Goal: Task Accomplishment & Management: Complete application form

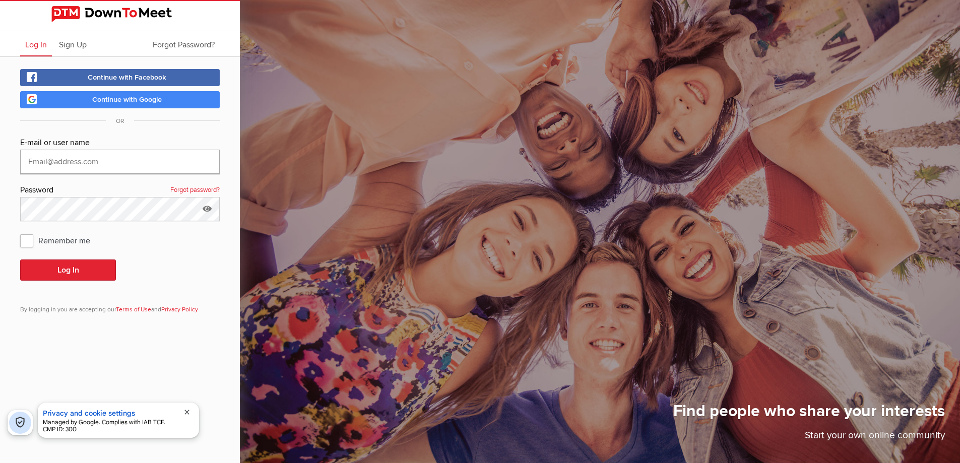
type input "[EMAIL_ADDRESS][DOMAIN_NAME]"
click at [33, 237] on span "Remember me" at bounding box center [60, 240] width 80 height 18
click at [20, 231] on input "Remember me" at bounding box center [20, 231] width 1 height 1
checkbox input "true"
click at [42, 268] on button "Log In" at bounding box center [68, 270] width 96 height 21
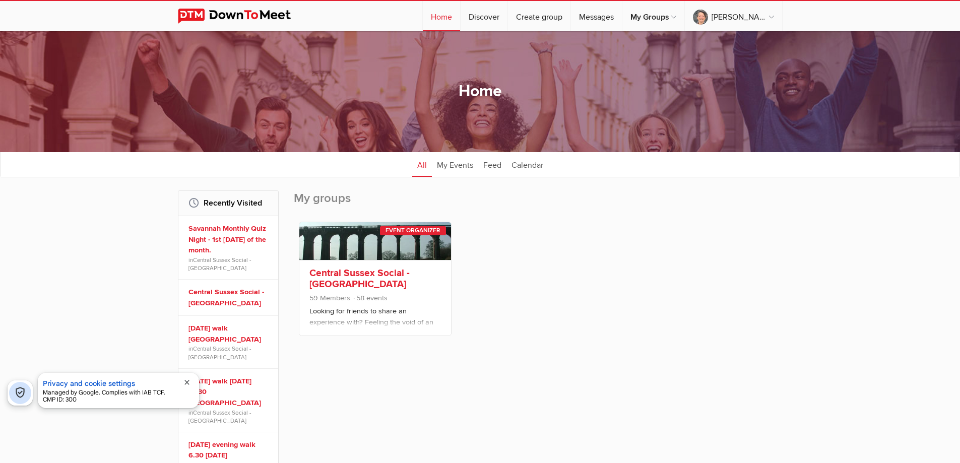
click at [393, 240] on link at bounding box center [375, 241] width 152 height 38
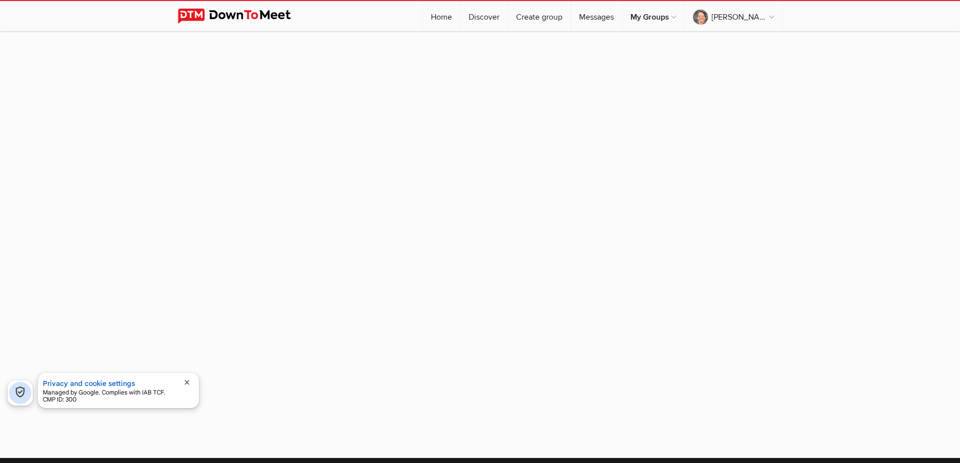
click at [187, 383] on span "close" at bounding box center [187, 383] width 8 height 8
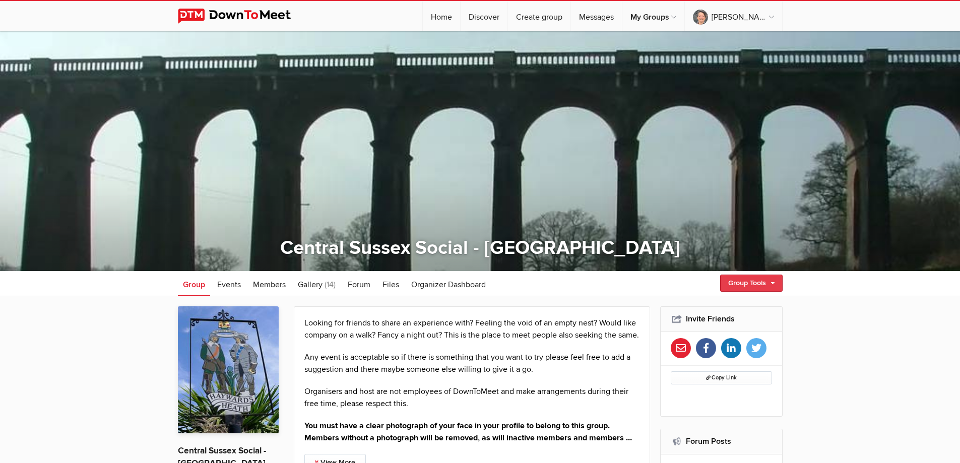
click at [776, 285] on link "Group Tools" at bounding box center [751, 283] width 63 height 17
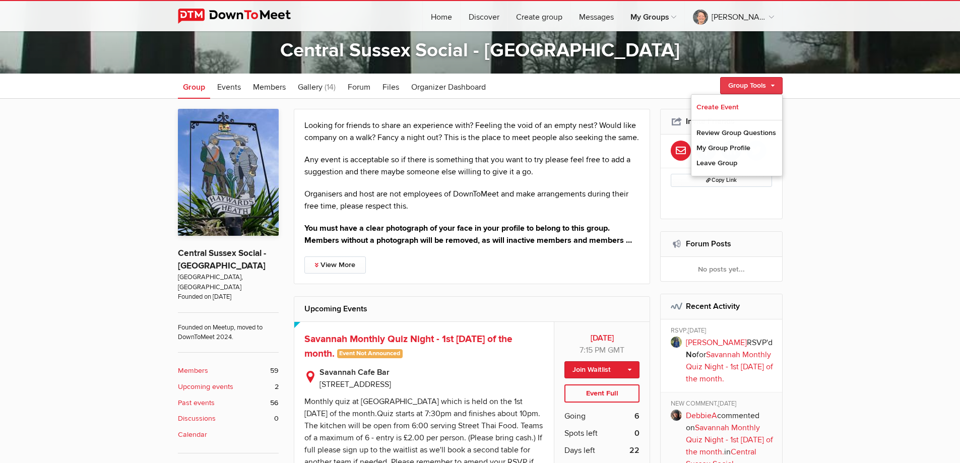
scroll to position [202, 0]
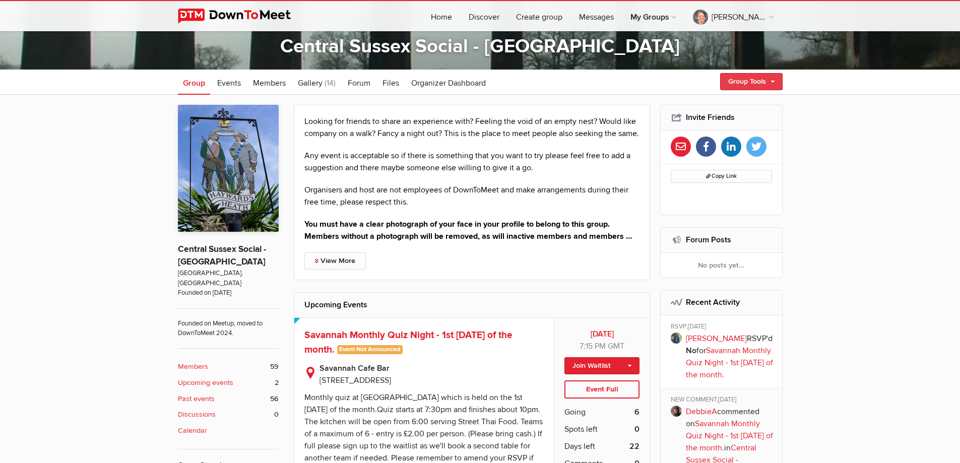
click at [771, 80] on link "Group Tools" at bounding box center [751, 81] width 63 height 17
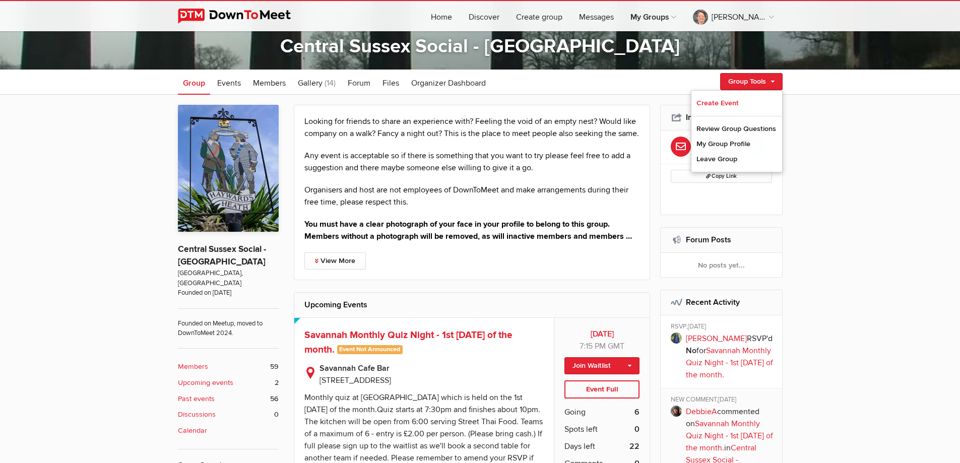
click at [230, 79] on span "Events" at bounding box center [229, 83] width 24 height 10
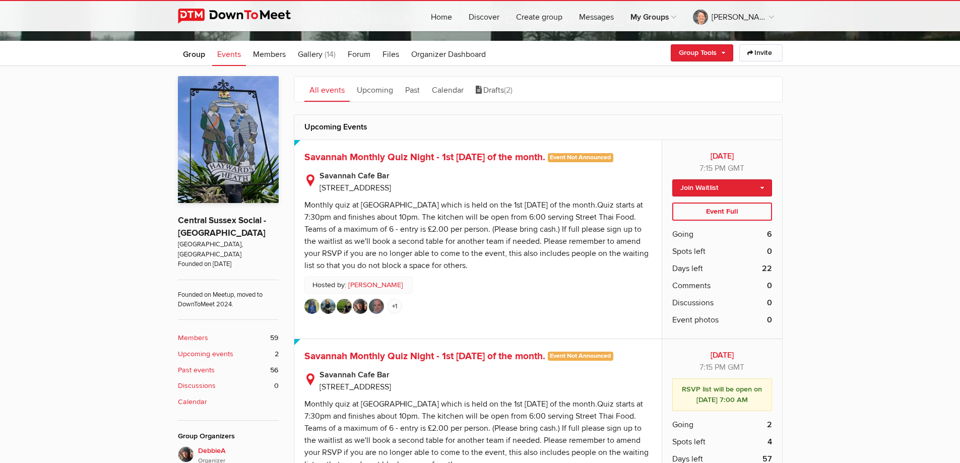
scroll to position [202, 0]
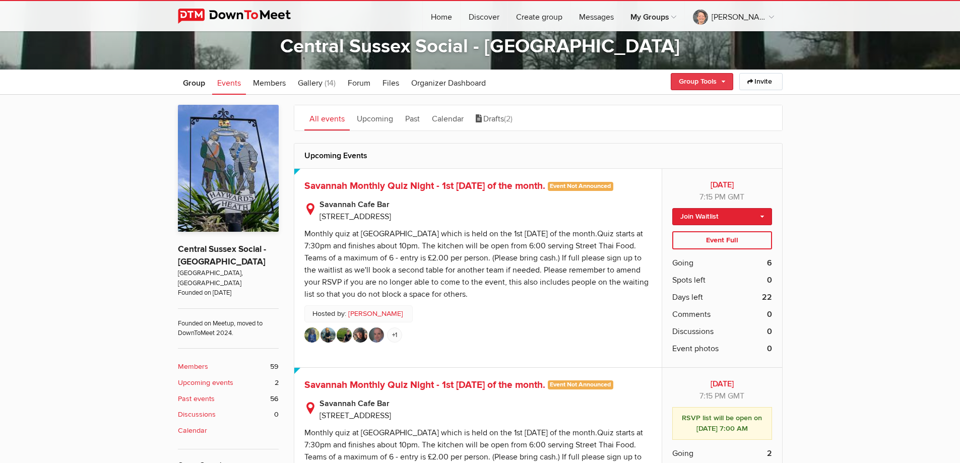
click at [724, 78] on link "Group Tools" at bounding box center [702, 81] width 63 height 17
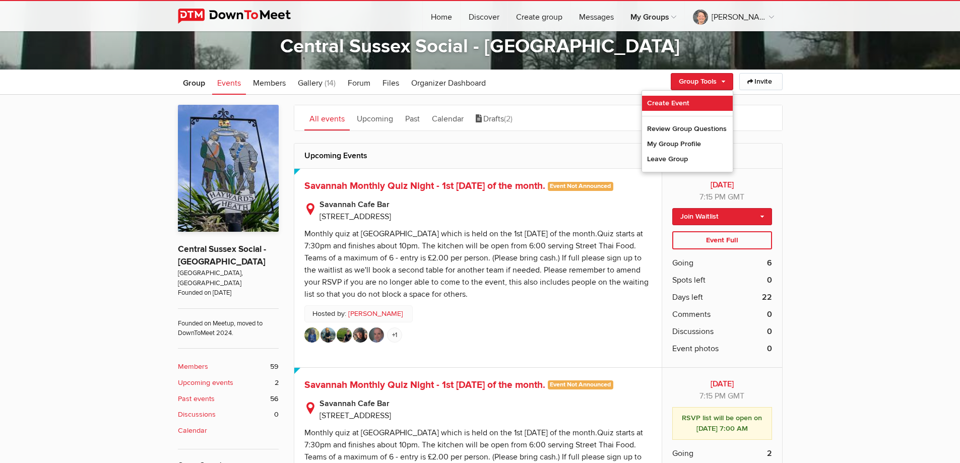
click at [671, 106] on link "Create Event" at bounding box center [687, 103] width 91 height 15
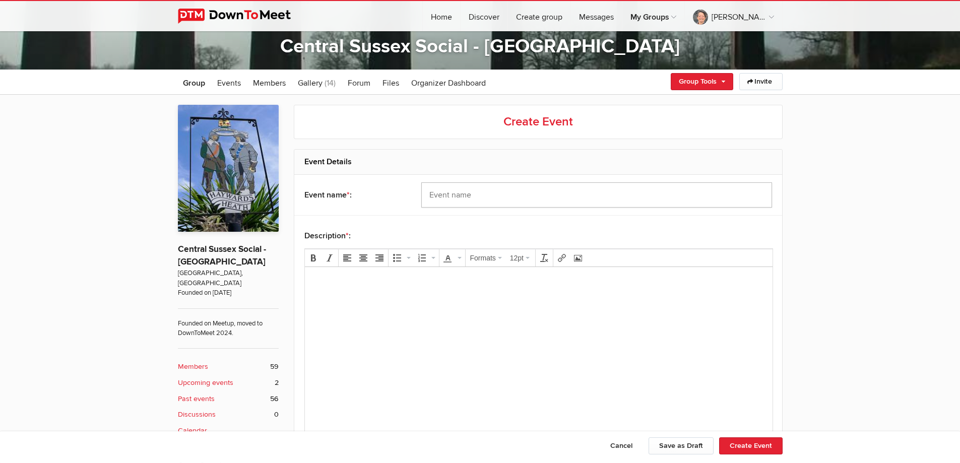
click at [445, 193] on input "text" at bounding box center [596, 194] width 351 height 25
type input "[DATE] walk [DATE] 10.30 a.m. [GEOGRAPHIC_DATA]"
click at [377, 298] on body at bounding box center [539, 297] width 460 height 45
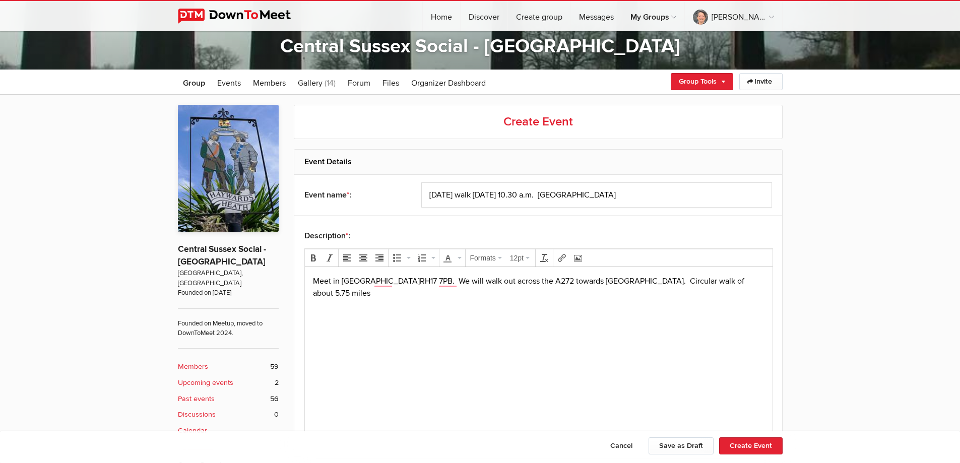
click at [346, 295] on p "Meet in [STREET_ADDRESS]. We will walk out across the A272 towards [GEOGRAPHIC_…" at bounding box center [539, 287] width 452 height 24
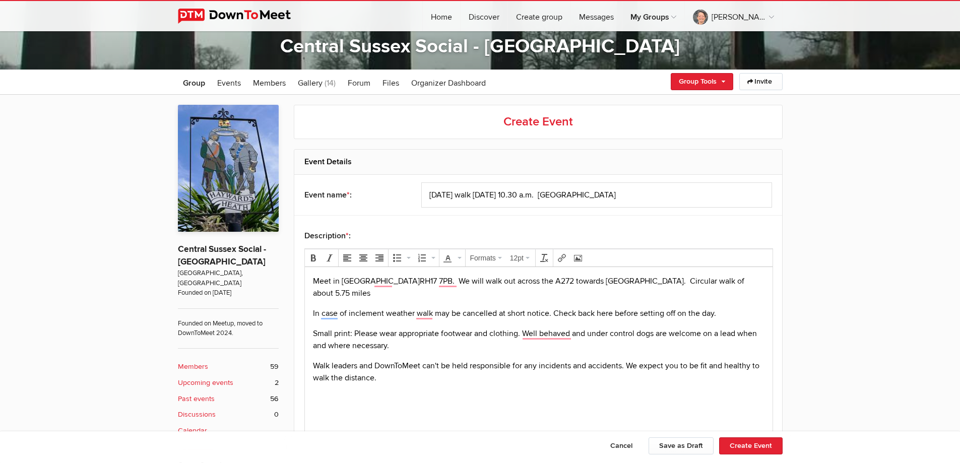
click at [414, 313] on p "In case of inclement weather walk may be cancelled at short notice. Check back …" at bounding box center [539, 313] width 452 height 12
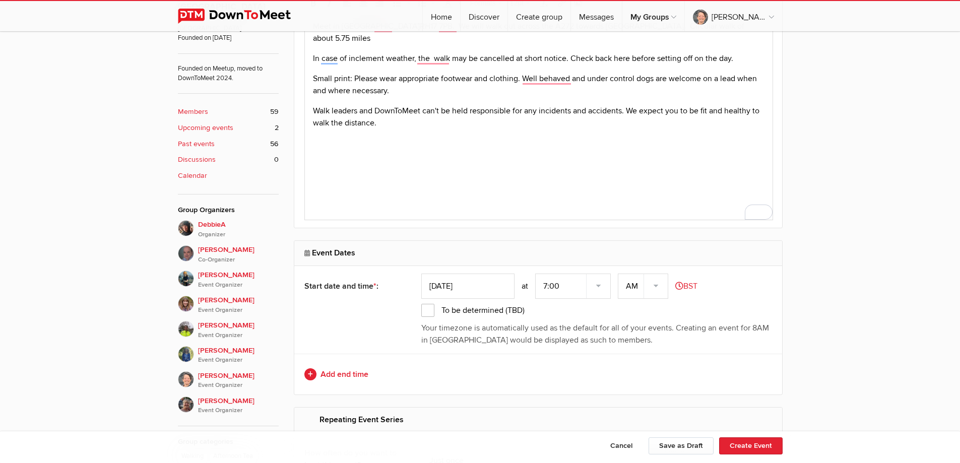
scroll to position [504, 0]
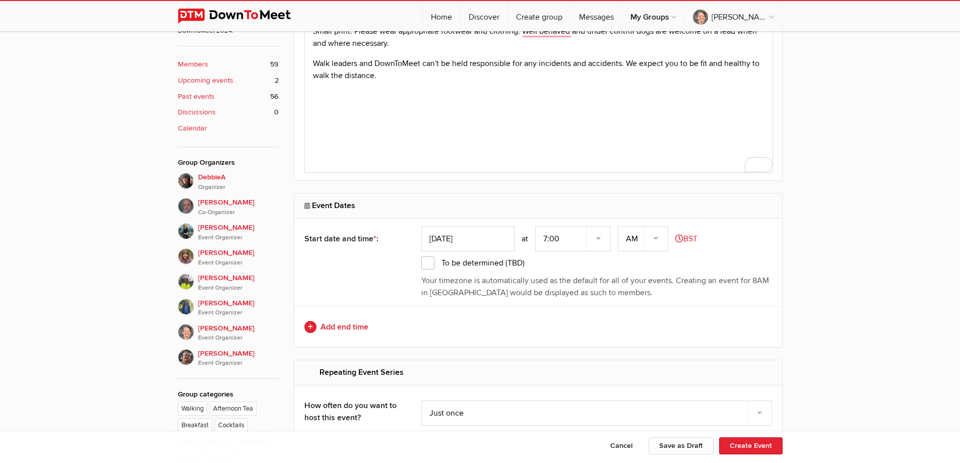
click at [473, 240] on input "[DATE]" at bounding box center [467, 238] width 93 height 25
type input "[DATE]"
click at [561, 243] on select "7:00 7:15 7:30 7:45 8:00 8:15 8:30 8:45 9:00 9:15 9:30 9:45 10:00 10:15 10:30 1…" at bounding box center [573, 238] width 76 height 25
select select "10:30:00"
click at [536, 226] on select "7:00 7:15 7:30 7:45 8:00 8:15 8:30 8:45 9:00 9:15 9:30 9:45 10:00 10:15 10:30 1…" at bounding box center [573, 238] width 76 height 25
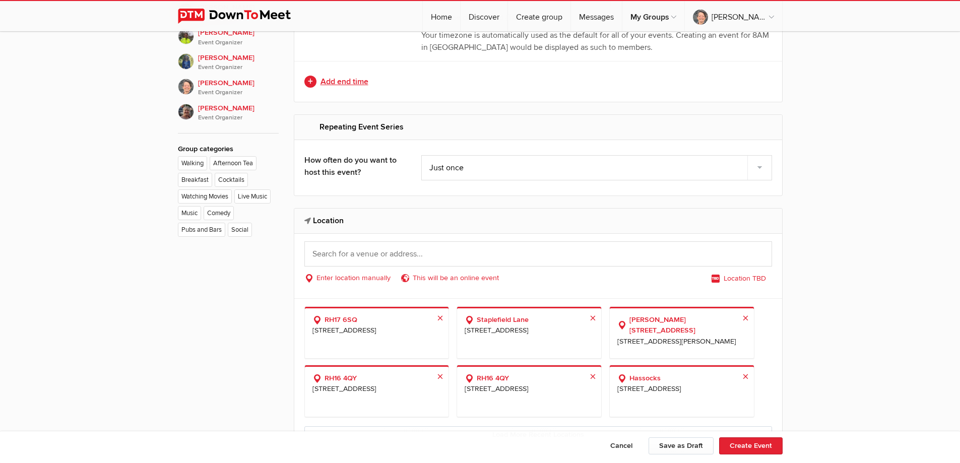
scroll to position [756, 0]
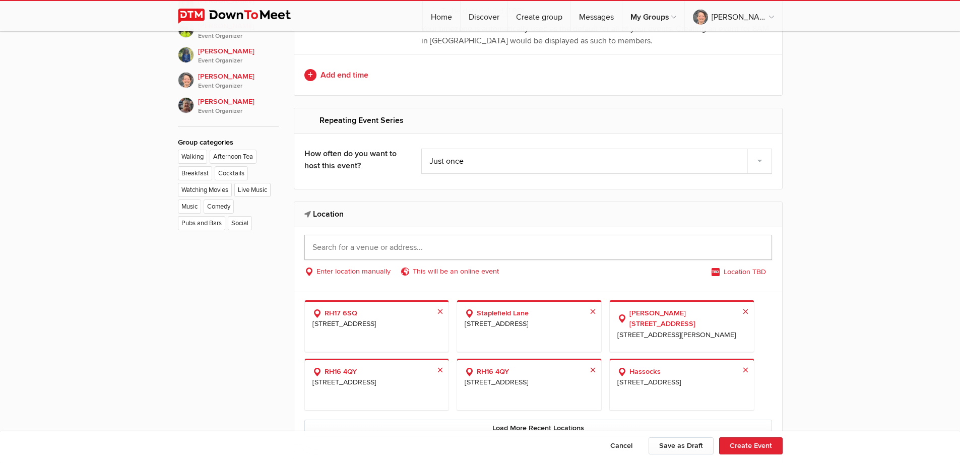
click at [419, 243] on input "text" at bounding box center [538, 247] width 468 height 25
type input "vicargage lane scaynes"
select select "[GEOGRAPHIC_DATA]"
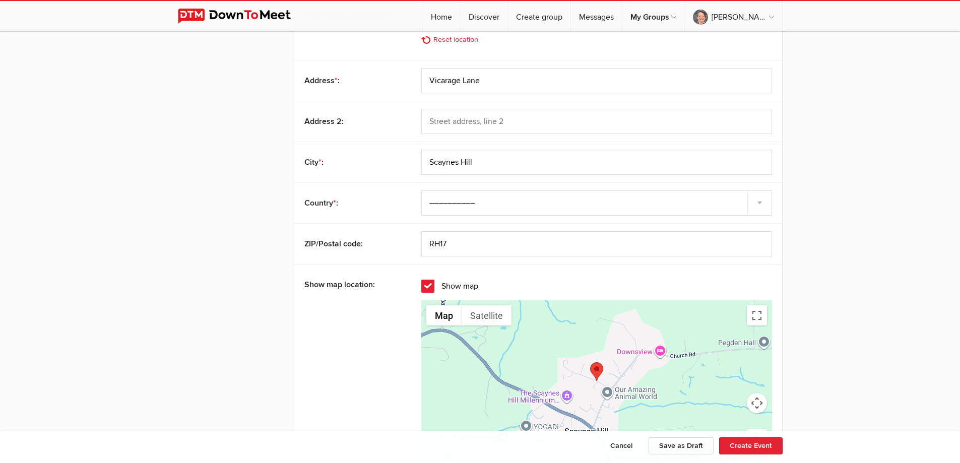
scroll to position [1008, 0]
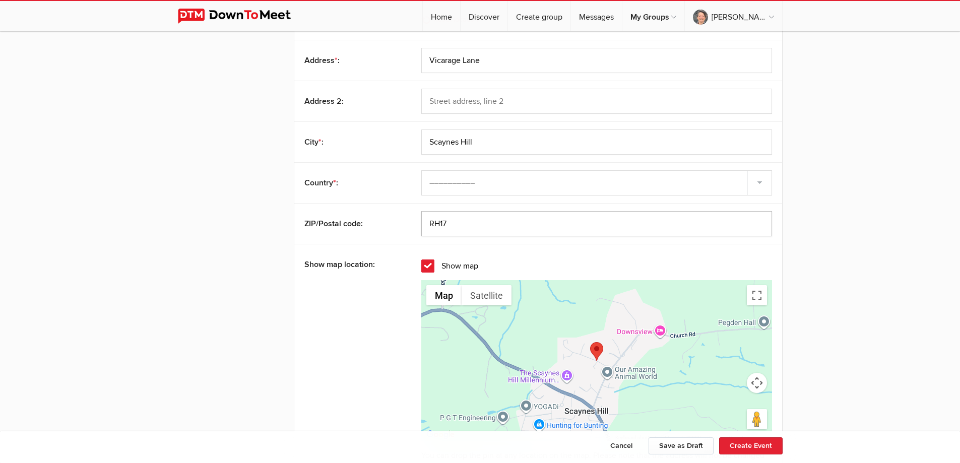
drag, startPoint x: 458, startPoint y: 225, endPoint x: 419, endPoint y: 226, distance: 38.8
click at [419, 226] on div "ZIP/Postal code: RH17" at bounding box center [538, 223] width 488 height 41
paste input "In case of inclement"
type input "In case of inclement"
drag, startPoint x: 514, startPoint y: 224, endPoint x: 377, endPoint y: 225, distance: 136.6
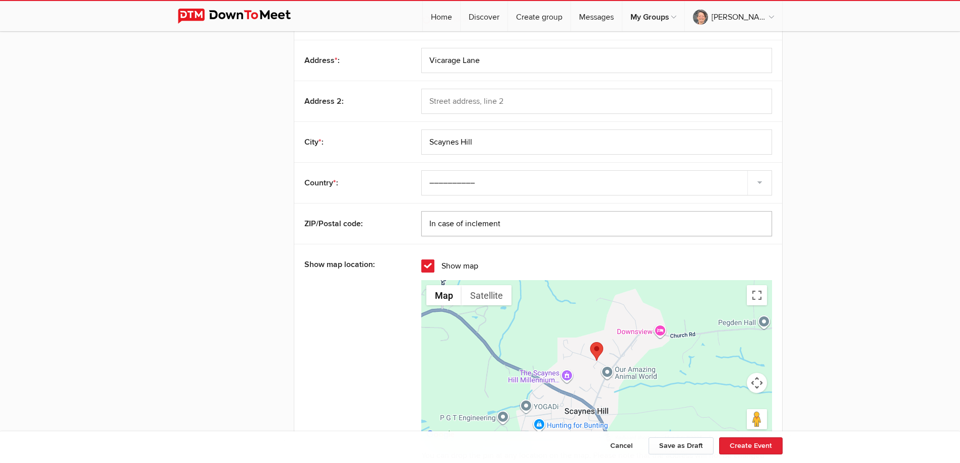
click at [377, 225] on div "ZIP/Postal code: In case of inclement" at bounding box center [538, 223] width 488 height 41
paste input "RH17 7PB"
type input "RH17 7PB"
click at [751, 296] on button "Toggle fullscreen view" at bounding box center [757, 295] width 20 height 20
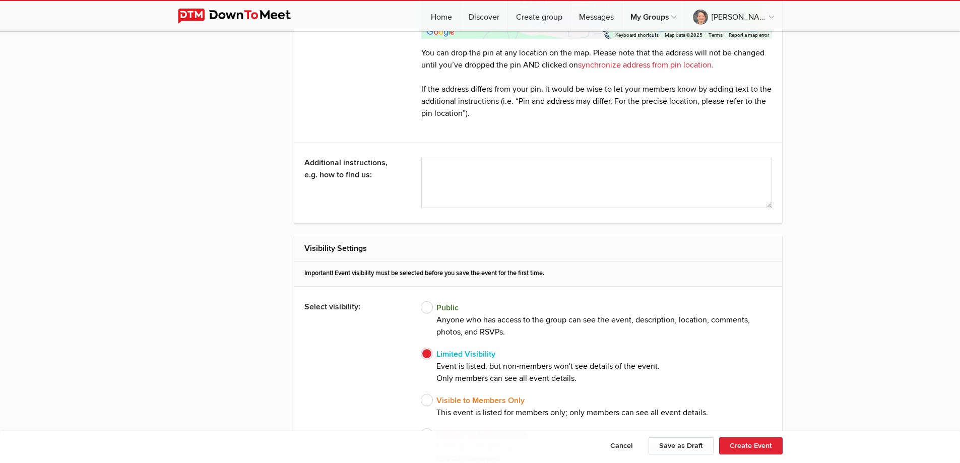
scroll to position [1411, 0]
click at [550, 171] on textarea at bounding box center [596, 182] width 351 height 50
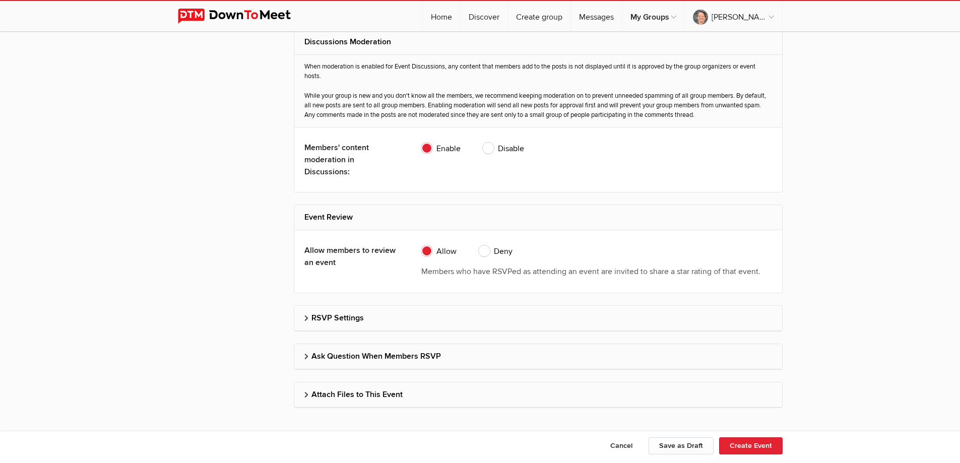
scroll to position [1984, 0]
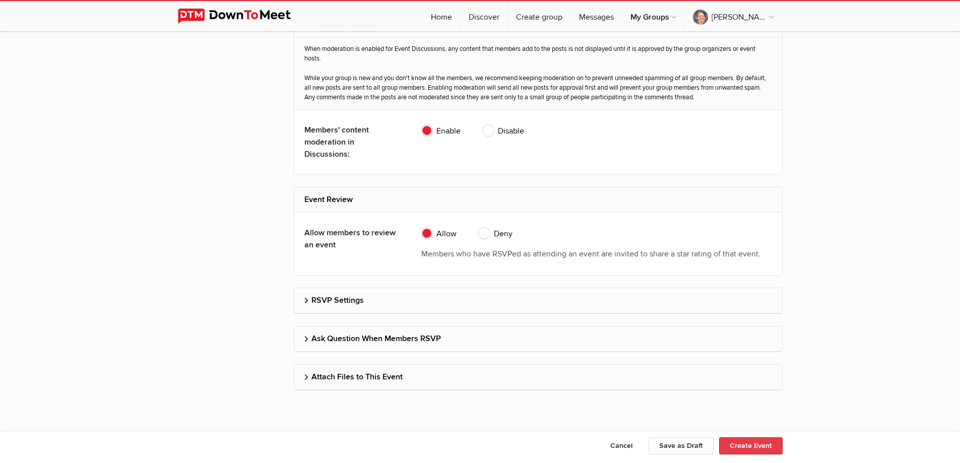
type textarea "Park on the Road"
click at [741, 446] on button "Create Event" at bounding box center [751, 446] width 64 height 17
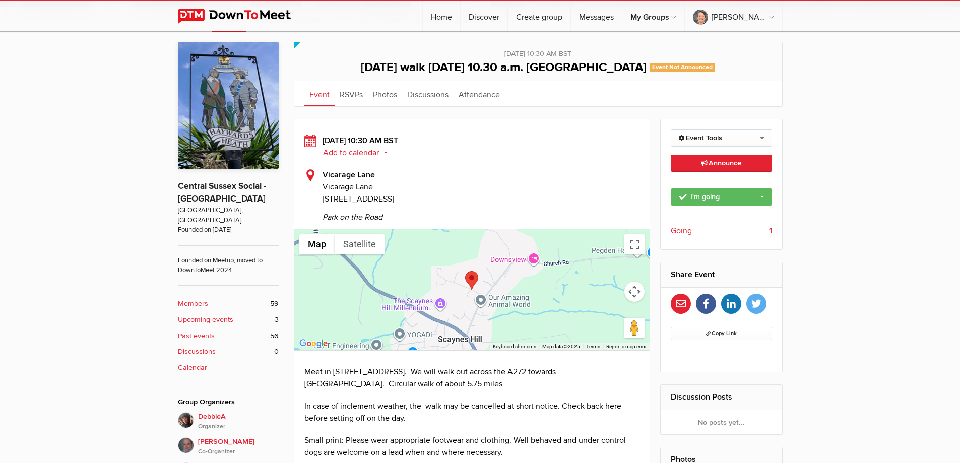
scroll to position [252, 0]
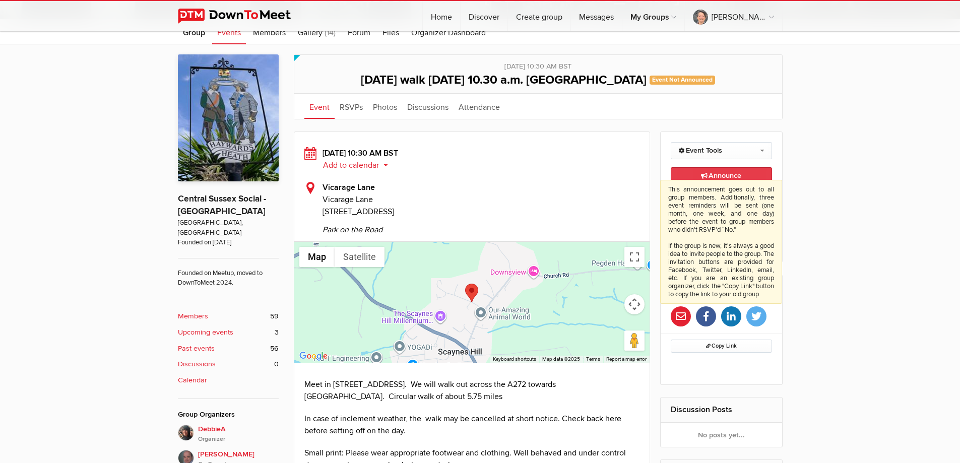
click at [721, 173] on span "Announce This announcement goes out to all group members. Additionally, three e…" at bounding box center [721, 175] width 40 height 9
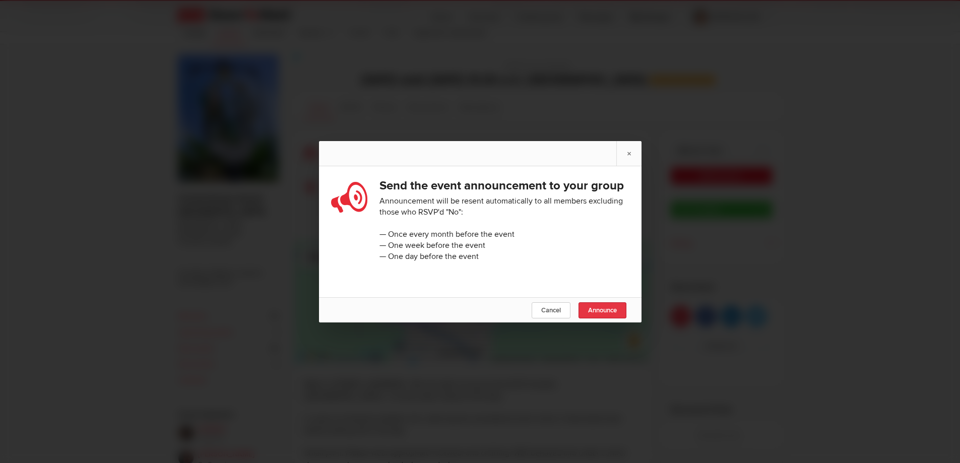
click at [605, 315] on span "Announce" at bounding box center [602, 310] width 29 height 8
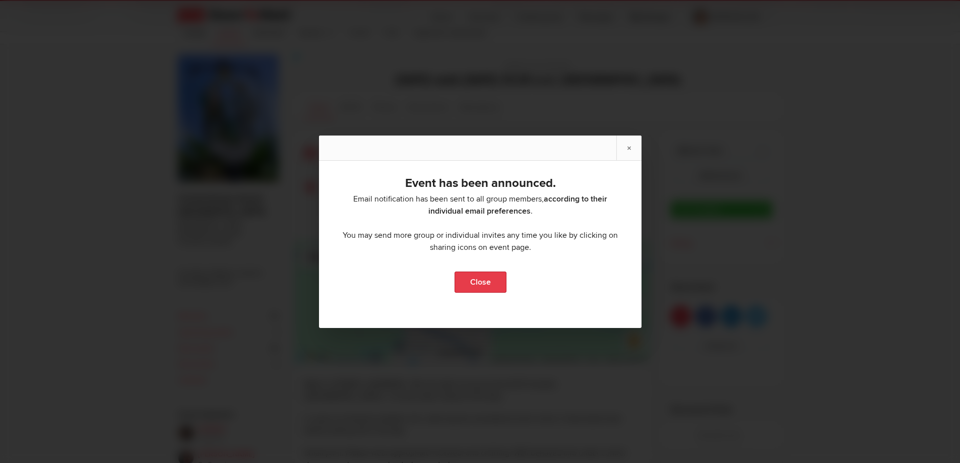
click at [474, 288] on link "Close" at bounding box center [480, 282] width 52 height 21
